Goal: Navigation & Orientation: Find specific page/section

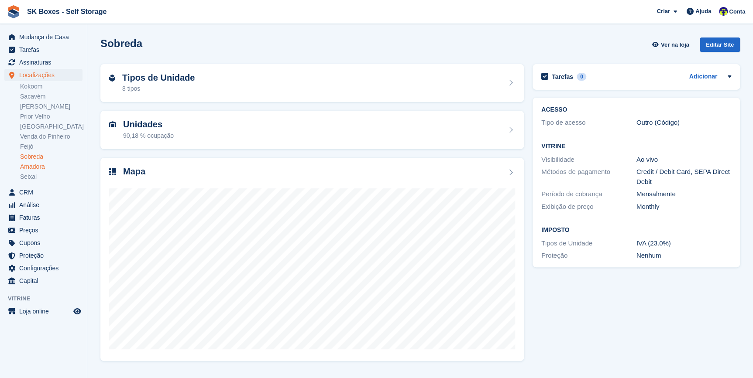
click at [34, 168] on link "Amadora" at bounding box center [51, 167] width 62 height 8
